Goal: Navigation & Orientation: Go to known website

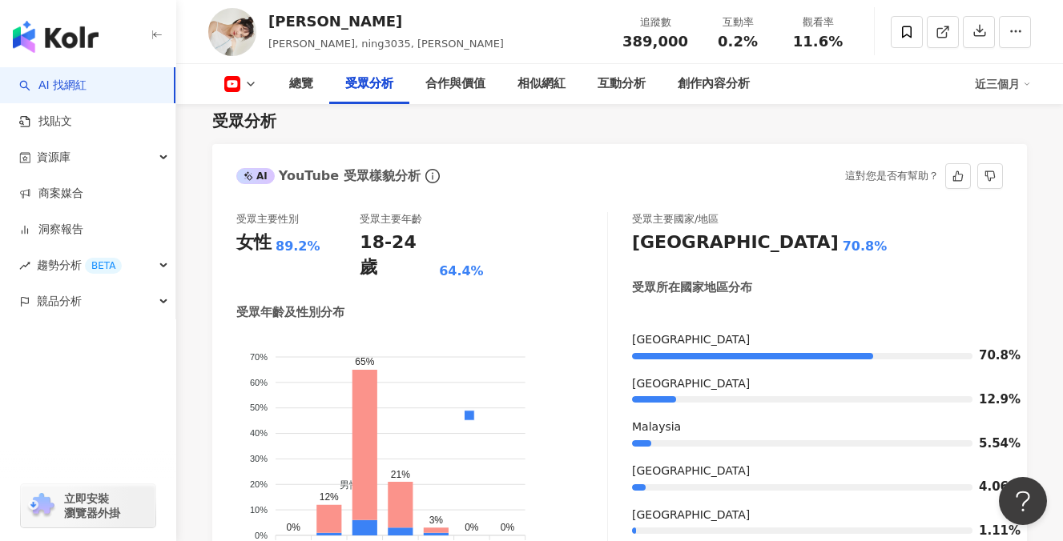
scroll to position [1495, 0]
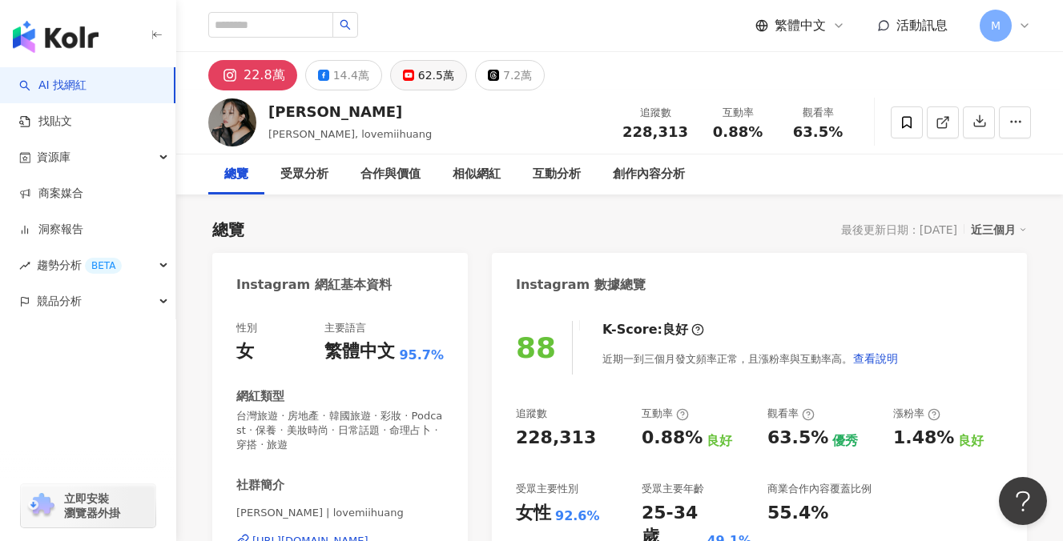
click at [405, 88] on button "62.5萬" at bounding box center [428, 75] width 77 height 30
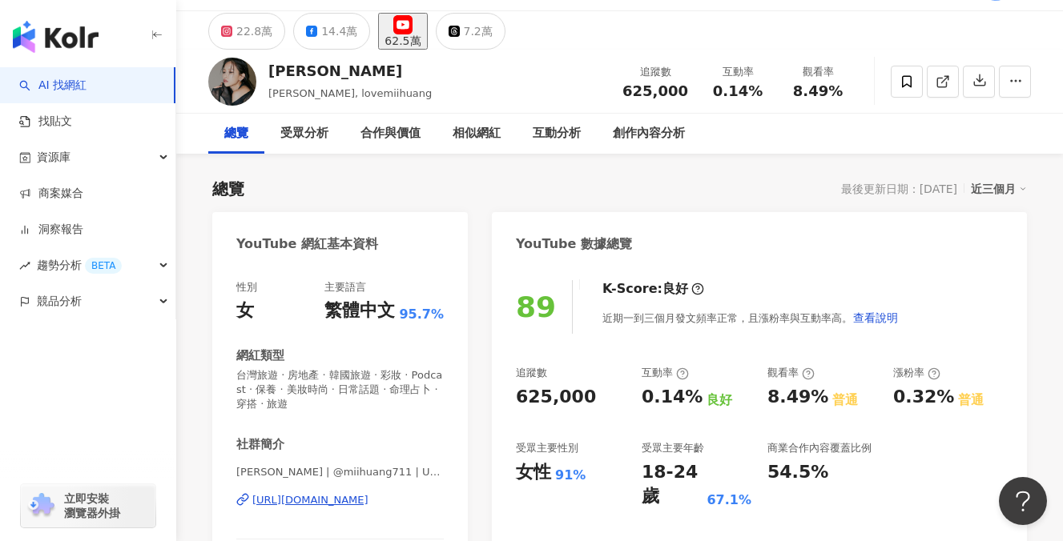
scroll to position [217, 0]
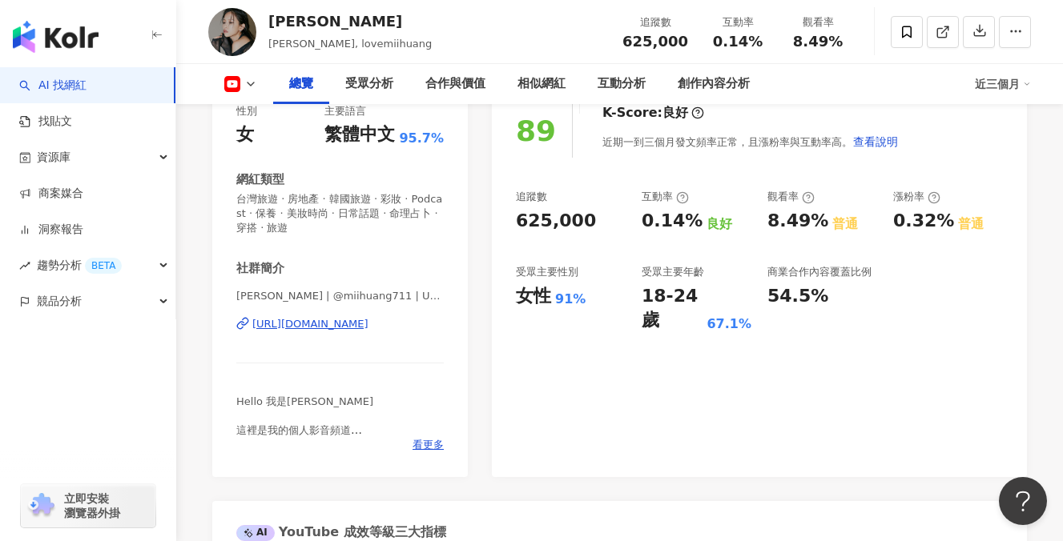
click at [347, 324] on div "https://www.youtube.com/channel/UCjZCm3uuhkCvTYE9txucVcw" at bounding box center [310, 324] width 116 height 14
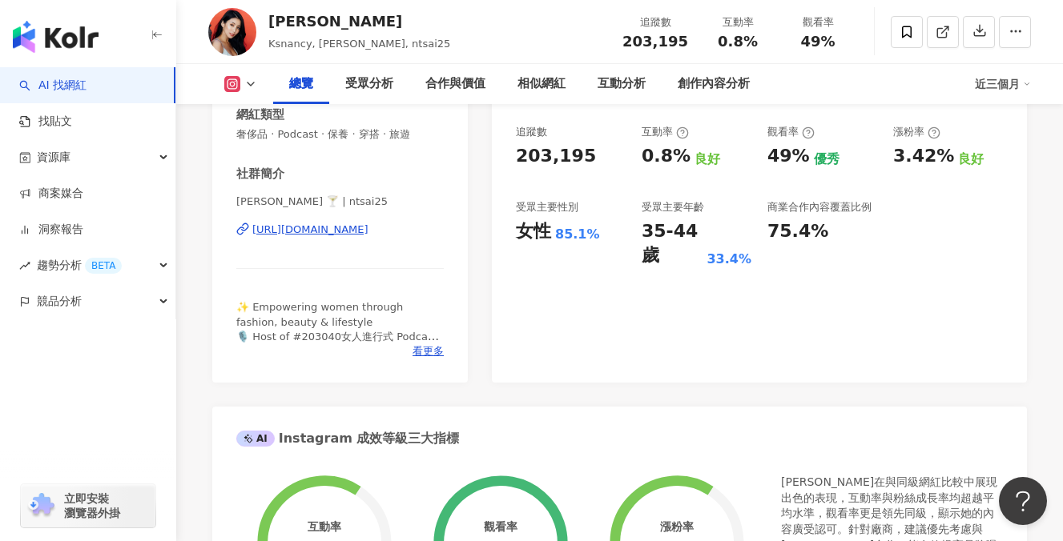
scroll to position [281, 0]
click at [368, 228] on div "https://www.instagram.com/ntsai25/" at bounding box center [310, 230] width 116 height 14
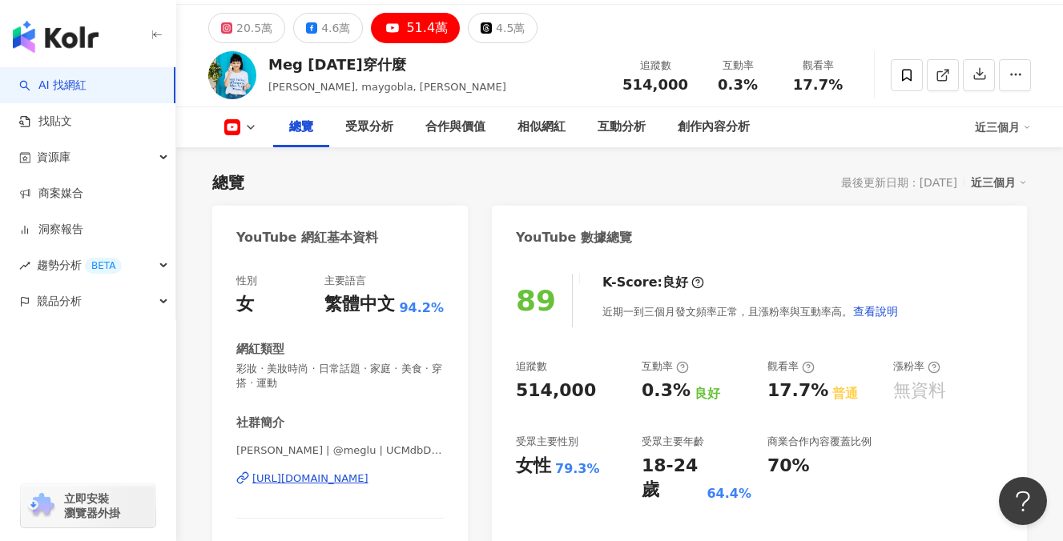
scroll to position [119, 0]
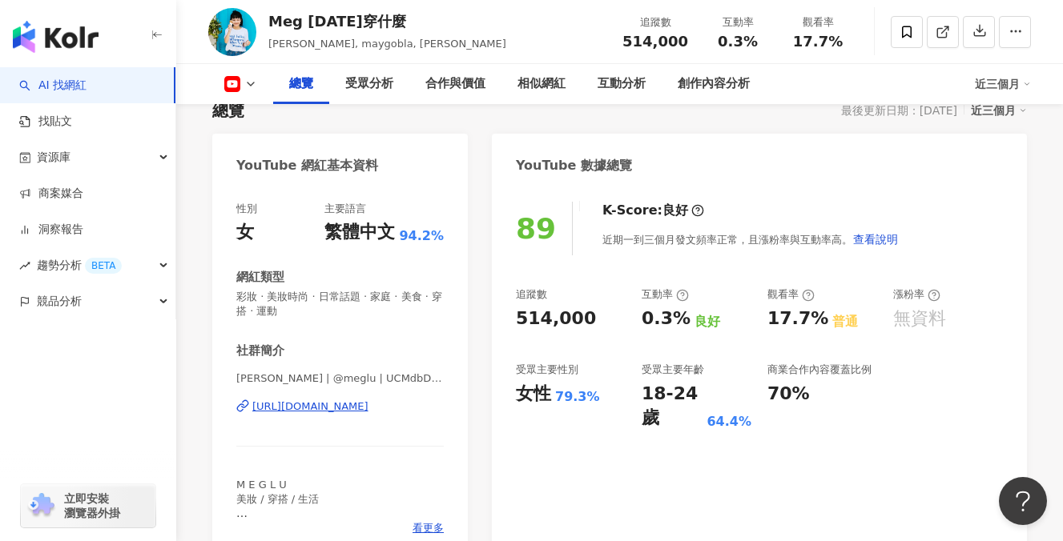
click at [290, 407] on div "[URL][DOMAIN_NAME]" at bounding box center [310, 407] width 116 height 14
